Goal: Navigation & Orientation: Find specific page/section

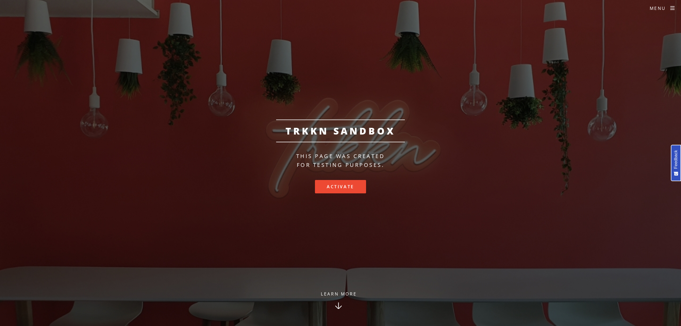
click at [477, 75] on section "TRKKN Sandbox This page was created for testing purposes. Activate Learn More" at bounding box center [340, 163] width 681 height 326
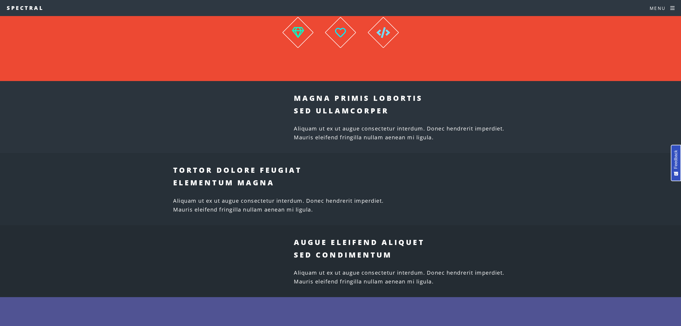
scroll to position [970, 0]
